Goal: Information Seeking & Learning: Learn about a topic

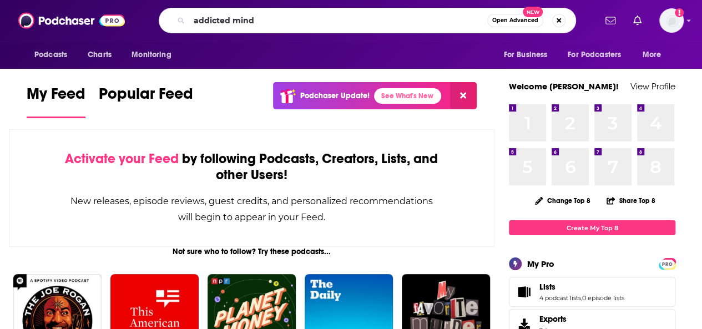
type input "addicted mind"
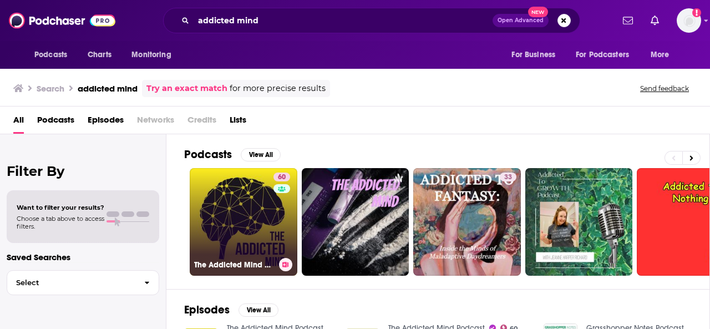
click at [253, 217] on link "60 The Addicted Mind Podcast" at bounding box center [244, 222] width 108 height 108
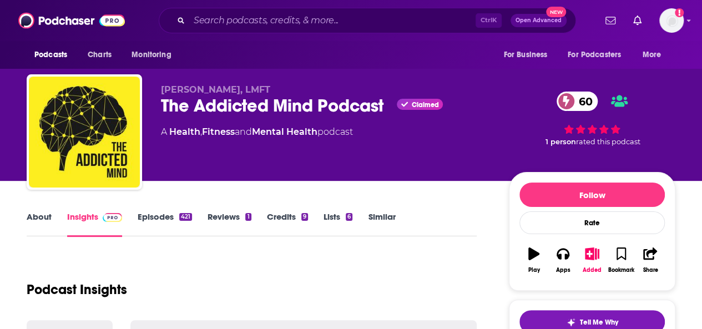
click at [35, 220] on link "About" at bounding box center [39, 224] width 25 height 26
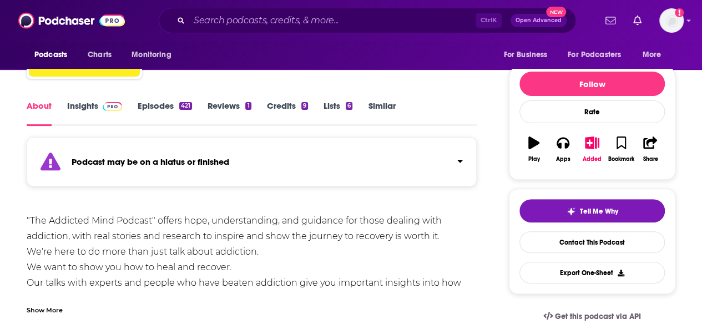
scroll to position [166, 0]
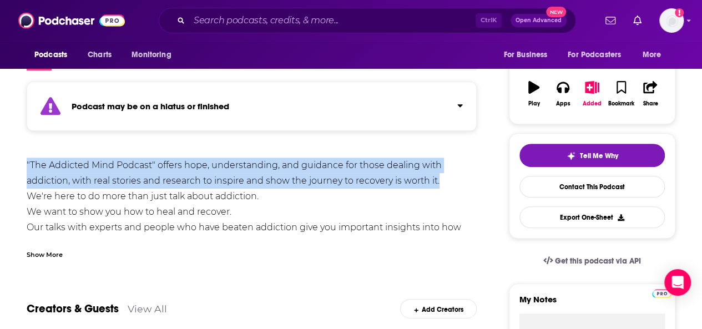
drag, startPoint x: 23, startPoint y: 158, endPoint x: 439, endPoint y: 178, distance: 416.4
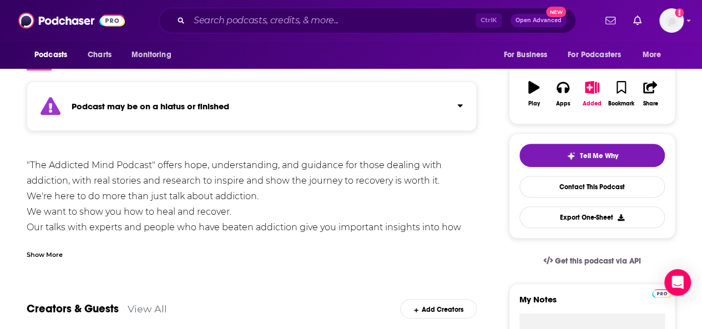
click at [51, 257] on div "Show More" at bounding box center [45, 253] width 36 height 11
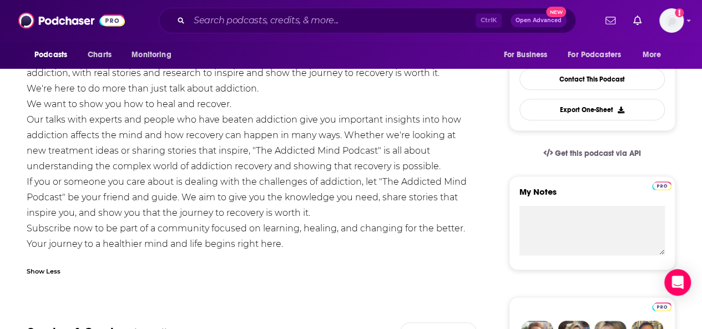
scroll to position [277, 0]
